Goal: Information Seeking & Learning: Learn about a topic

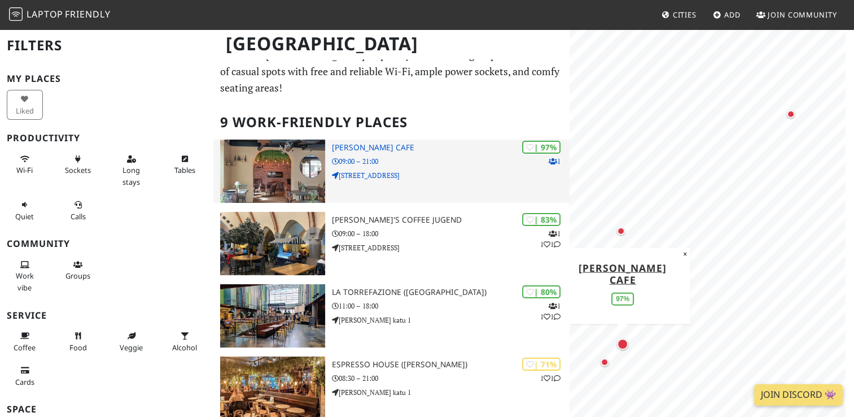
scroll to position [29, 0]
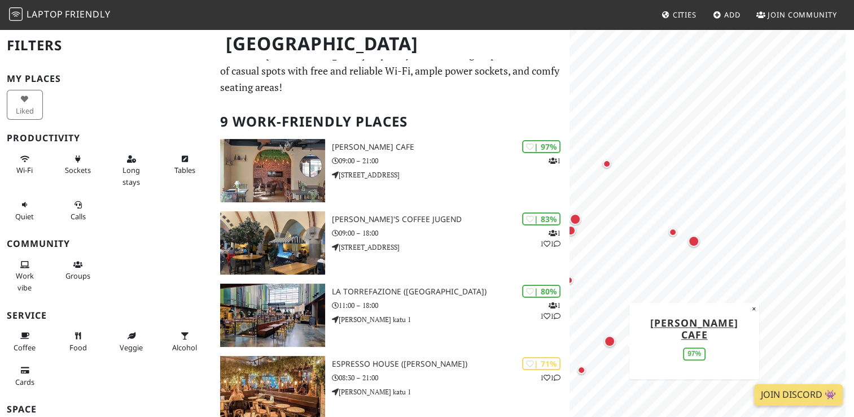
click at [609, 341] on div "Map marker" at bounding box center [609, 340] width 11 height 11
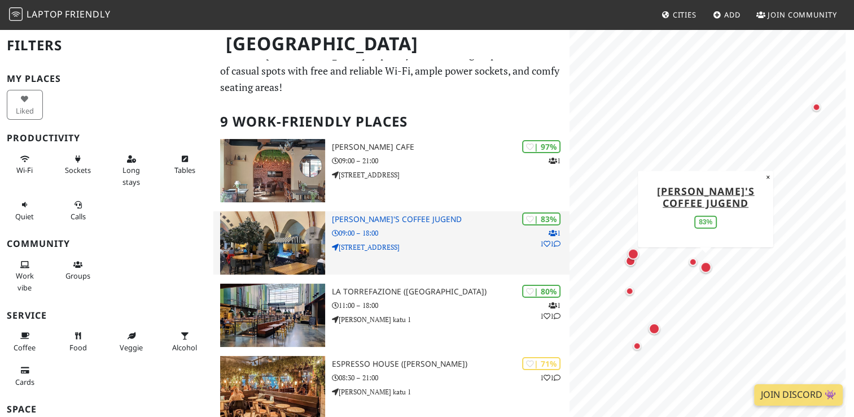
scroll to position [29, 0]
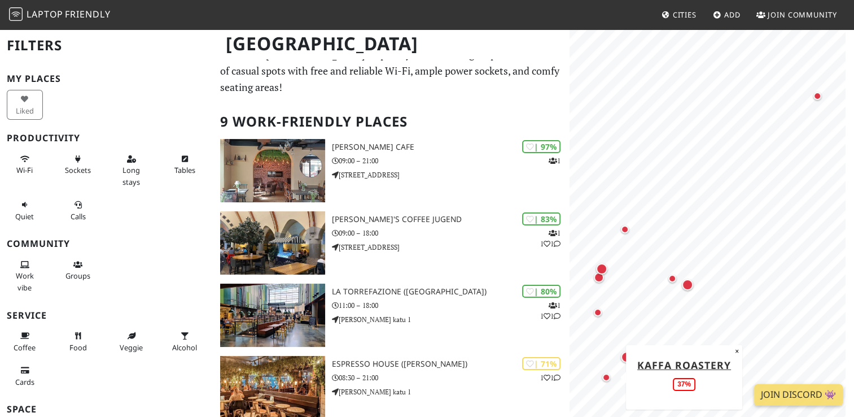
click at [610, 379] on div "Map marker" at bounding box center [607, 377] width 14 height 14
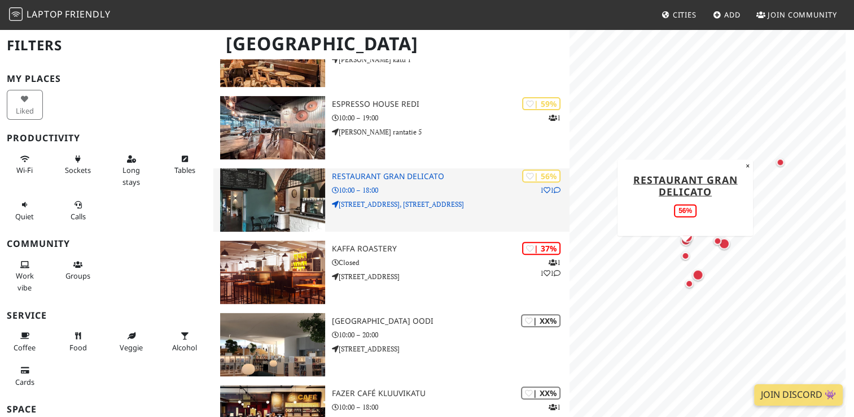
scroll to position [384, 0]
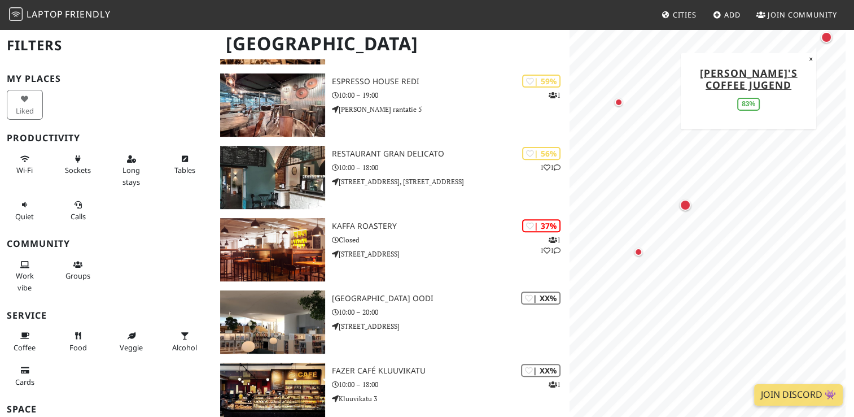
click at [829, 43] on div "Map marker" at bounding box center [827, 37] width 16 height 16
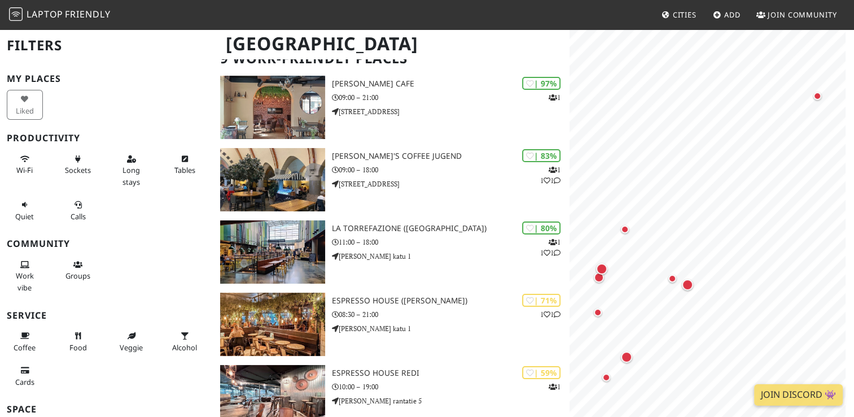
scroll to position [91, 0]
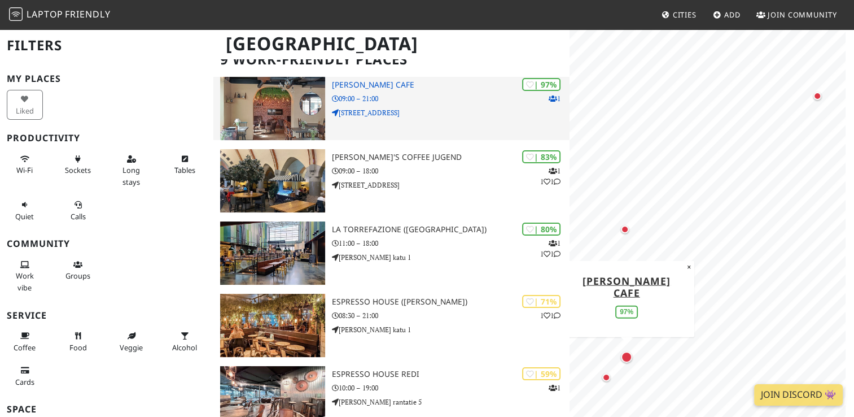
click at [407, 108] on div "| 97% 1 Ziara's Cafe 09:00 – 21:00 Albertinkatu 10" at bounding box center [450, 108] width 237 height 63
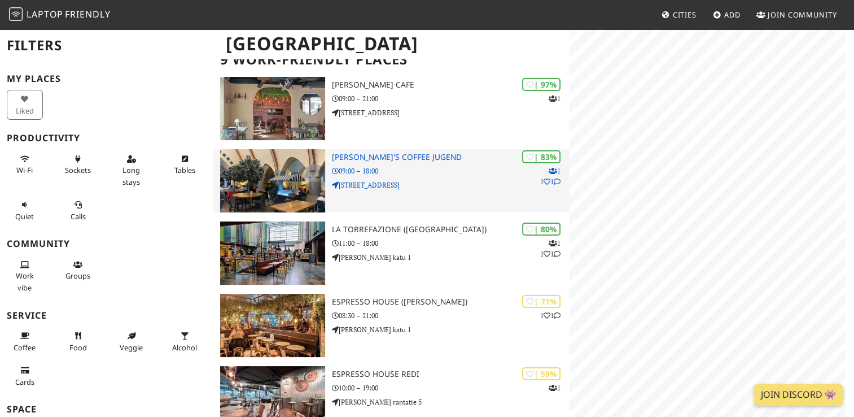
scroll to position [91, 0]
